Goal: Ask a question

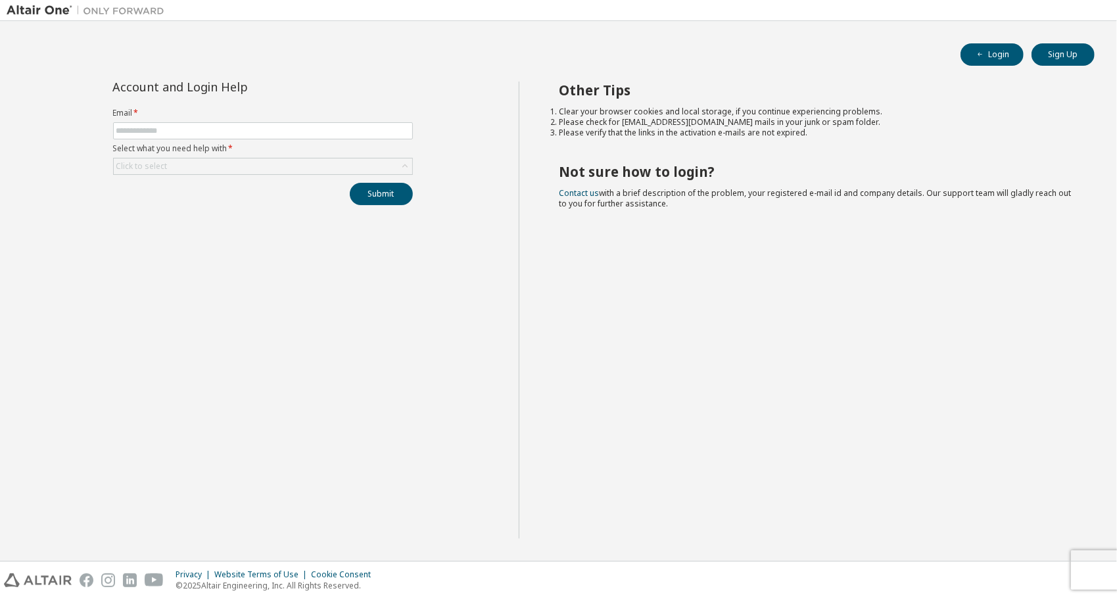
click at [226, 120] on form "Email * Select what you need help with * Click to select" at bounding box center [263, 141] width 300 height 67
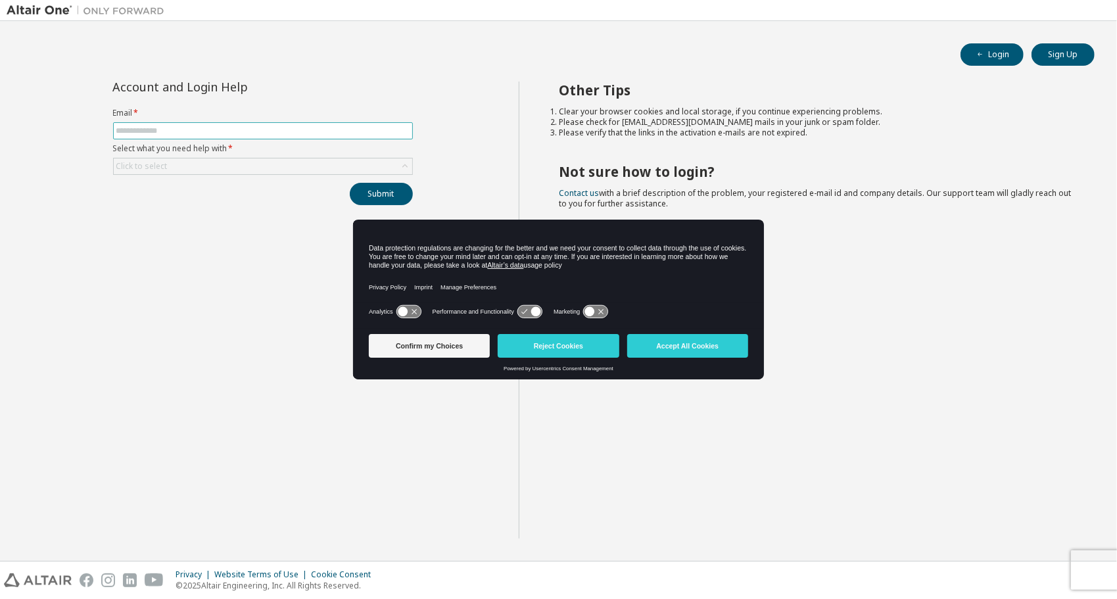
click at [222, 129] on input "text" at bounding box center [262, 131] width 293 height 11
click at [230, 133] on input "text" at bounding box center [262, 131] width 293 height 11
type input "******"
click at [350, 183] on button "Submit" at bounding box center [381, 194] width 63 height 22
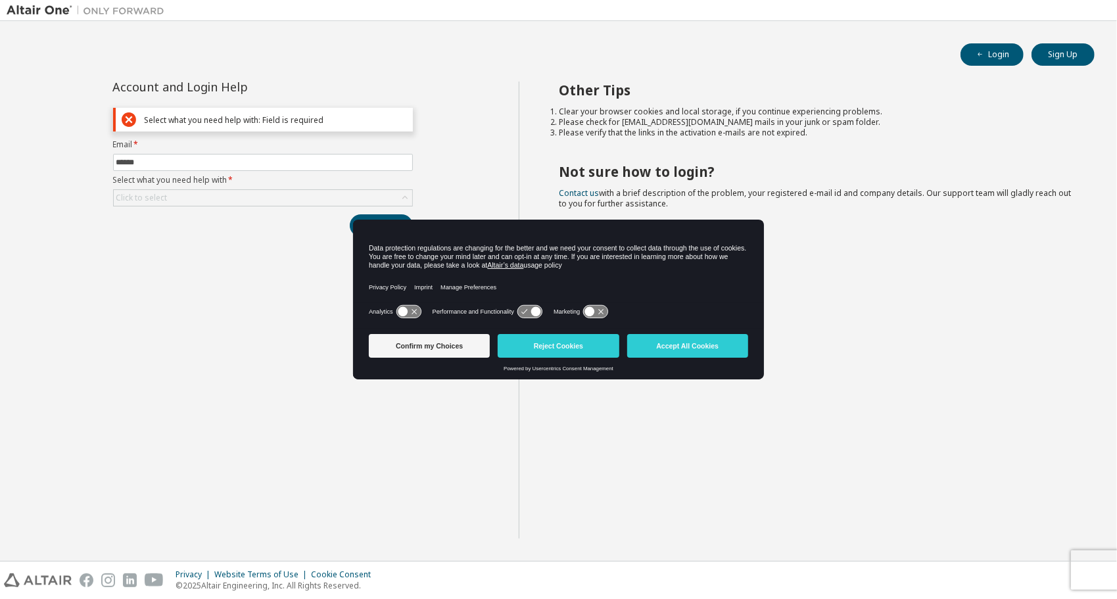
click at [246, 238] on div "Account and Login Help Select what you need help with: Field is required Email …" at bounding box center [263, 310] width 512 height 457
click at [239, 200] on div "Click to select" at bounding box center [263, 198] width 299 height 16
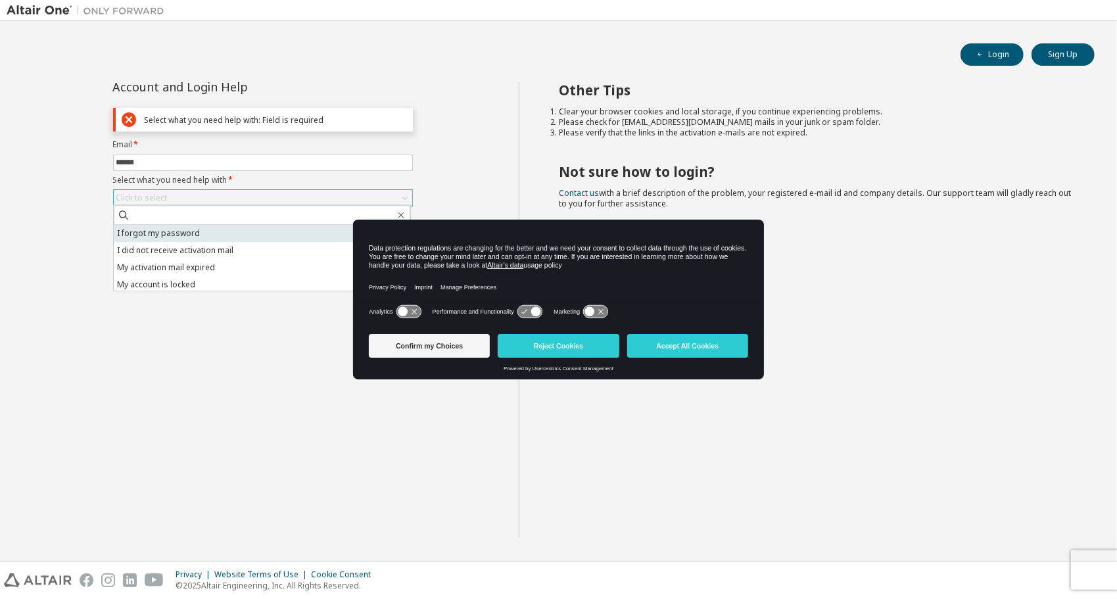
click at [228, 232] on li "I forgot my password" at bounding box center [262, 233] width 297 height 17
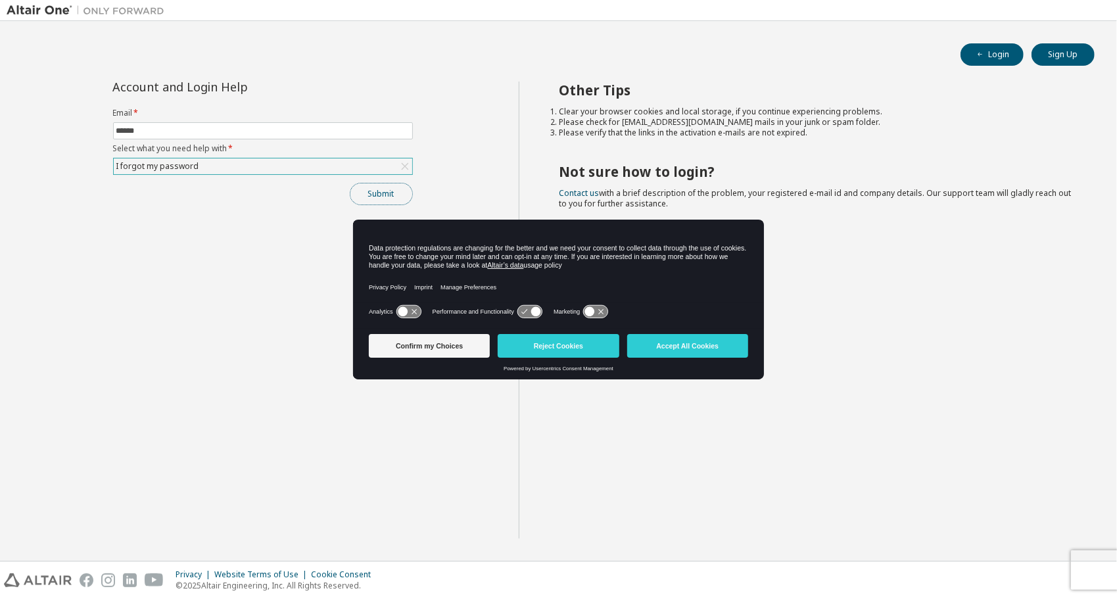
click at [375, 191] on button "Submit" at bounding box center [381, 194] width 63 height 22
click at [986, 57] on button "Login" at bounding box center [992, 54] width 63 height 22
